Goal: Task Accomplishment & Management: Manage account settings

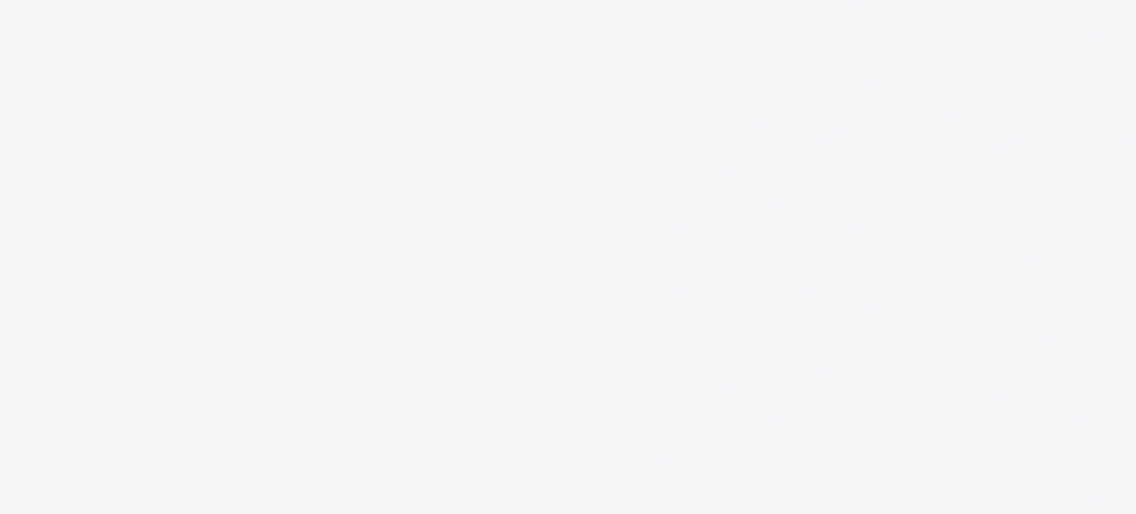
click at [77, 395] on div at bounding box center [568, 257] width 1136 height 514
